Goal: Information Seeking & Learning: Learn about a topic

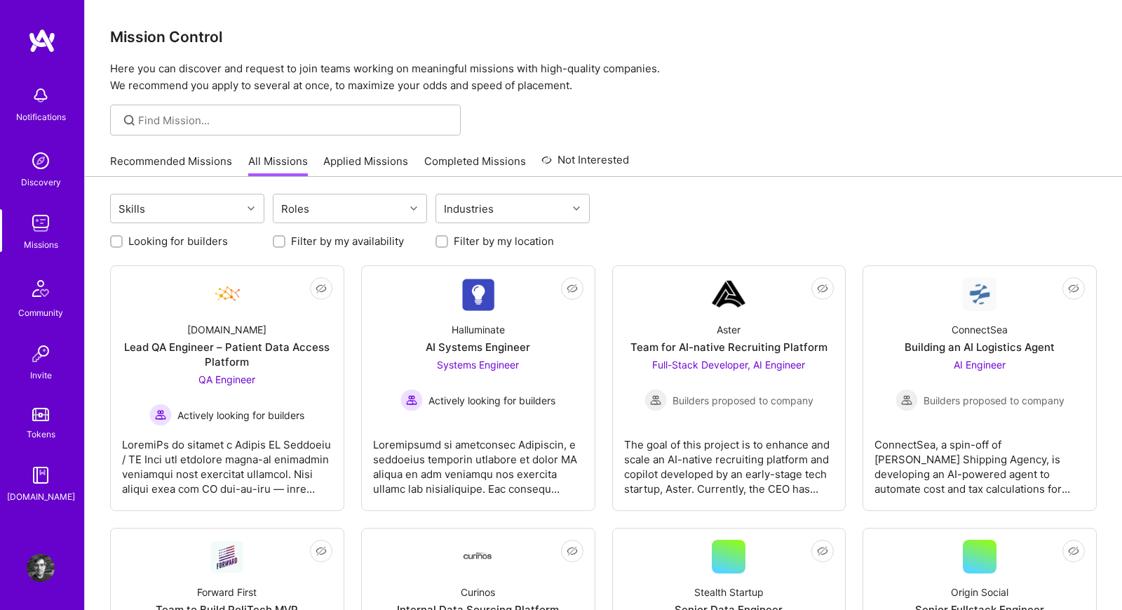
scroll to position [161, 0]
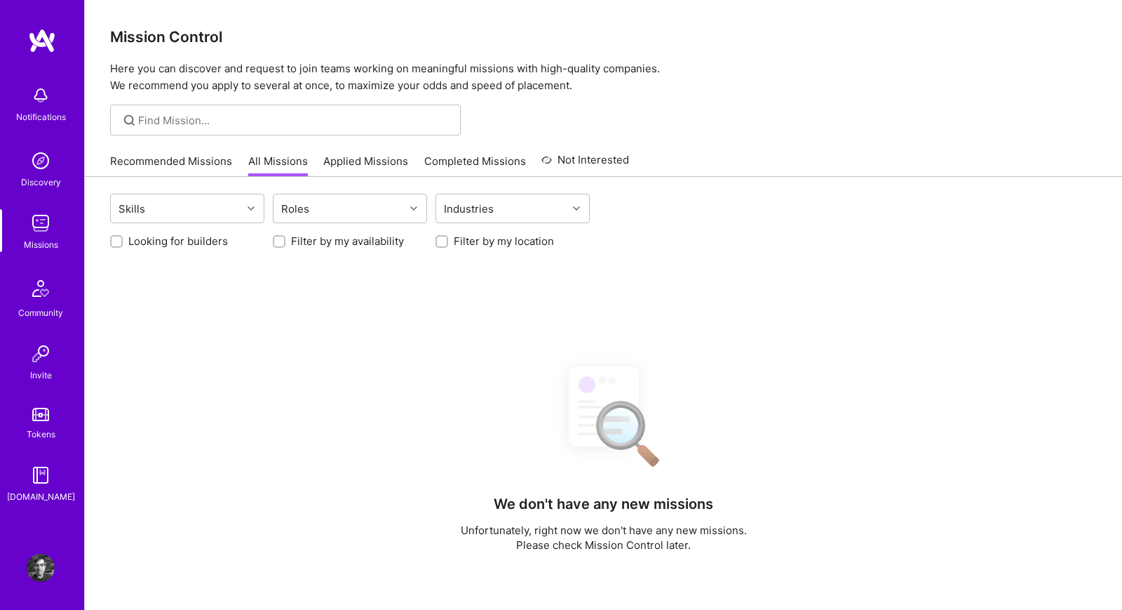
scroll to position [161, 0]
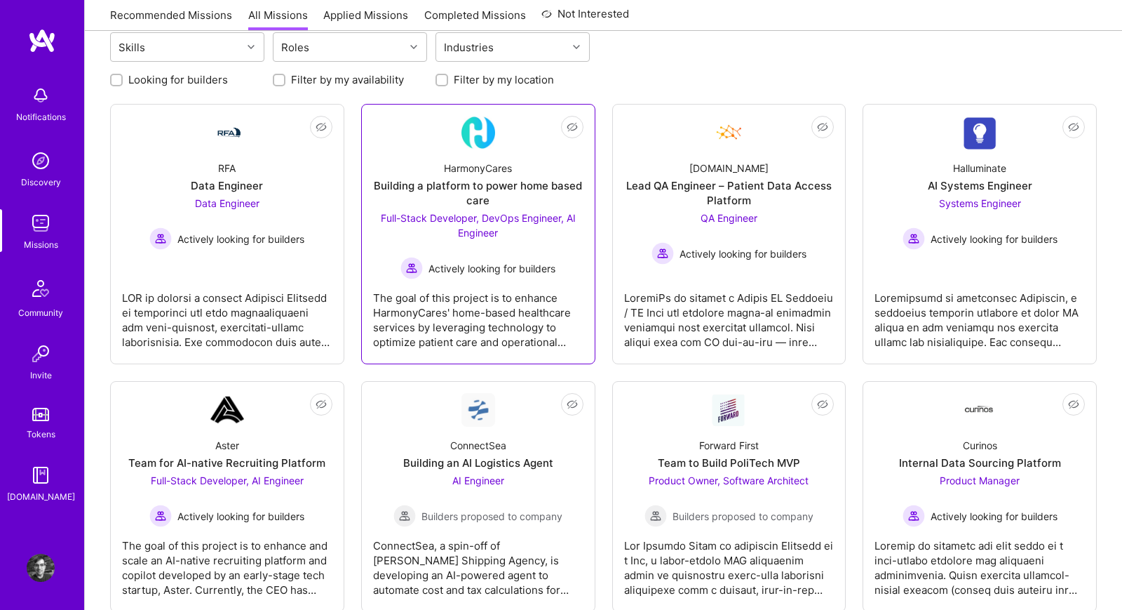
click at [590, 301] on div "Not Interested HarmonyCares Building a platform to power home based care Full-S…" at bounding box center [478, 234] width 234 height 260
click at [561, 311] on div "The goal of this project is to enhance HarmonyCares' home-based healthcare serv…" at bounding box center [478, 314] width 210 height 70
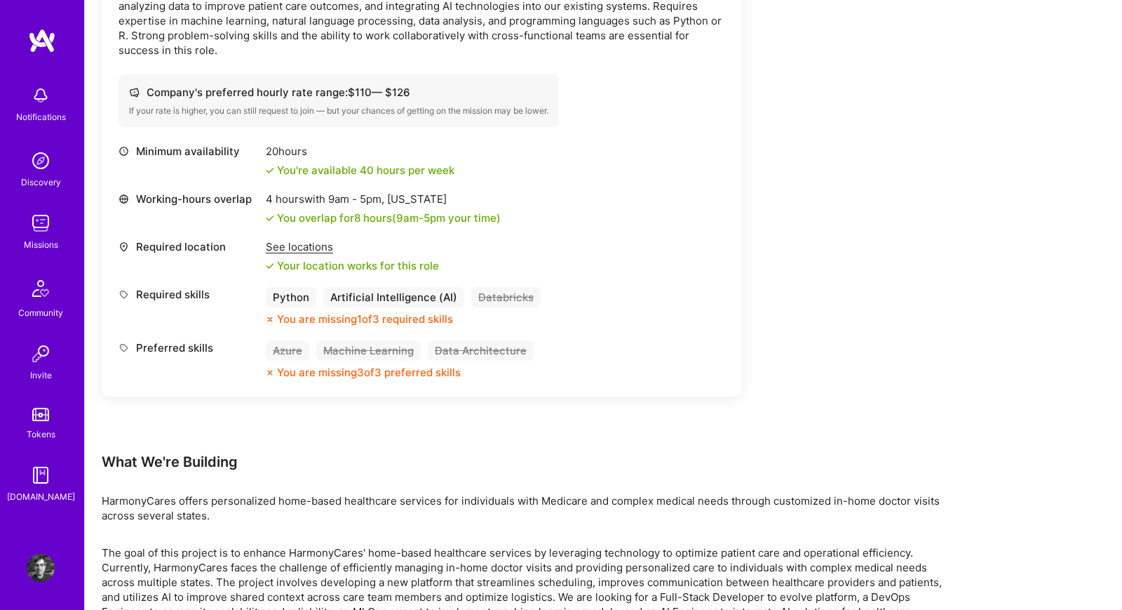
scroll to position [1747, 0]
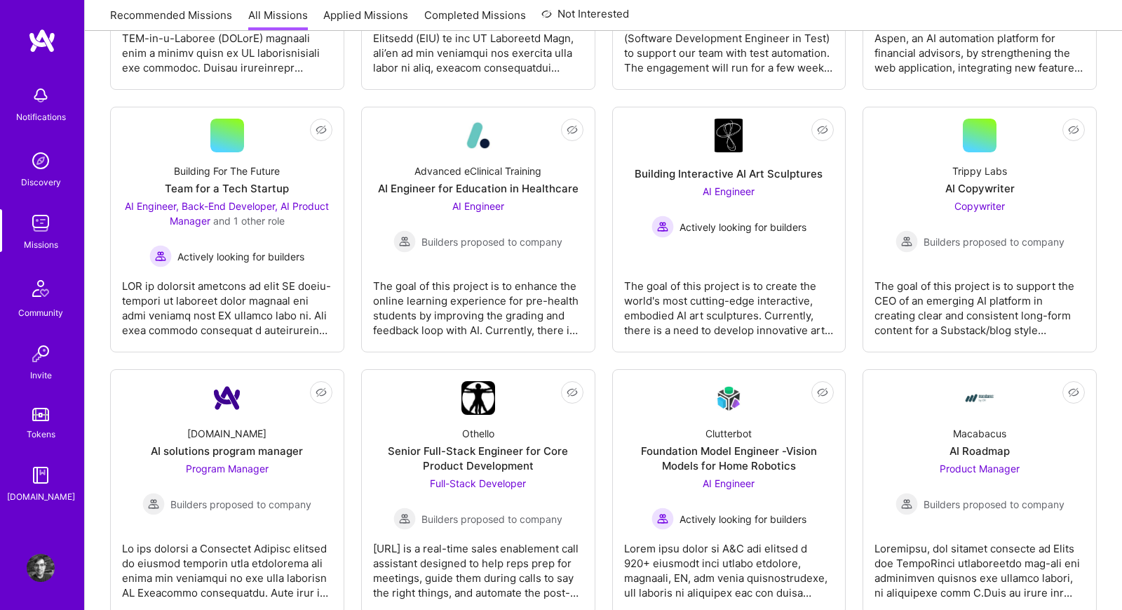
scroll to position [161, 0]
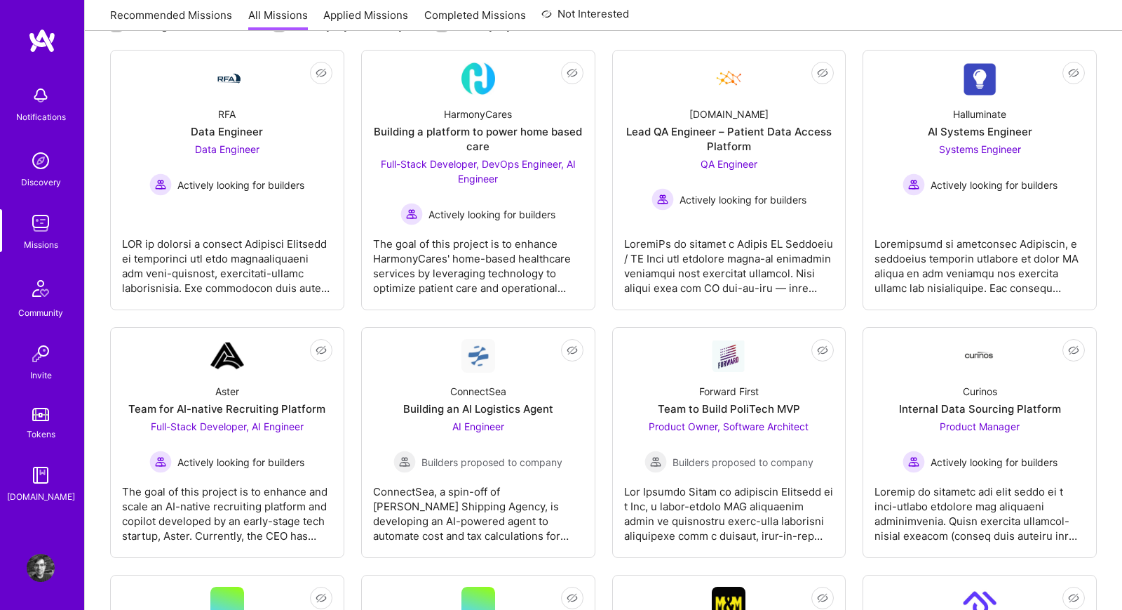
scroll to position [222, 0]
